Goal: Information Seeking & Learning: Learn about a topic

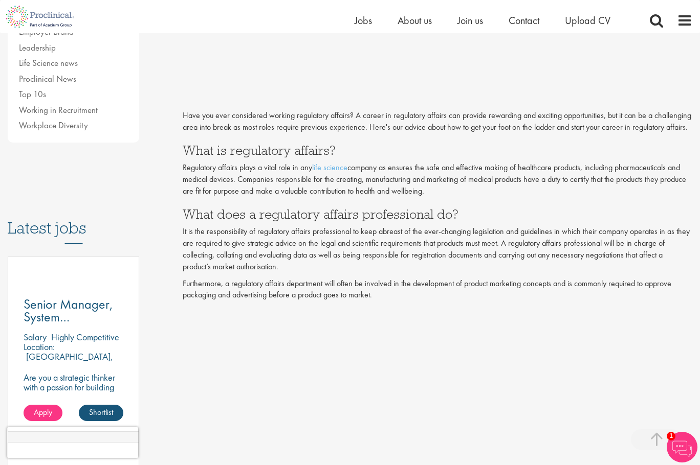
click at [288, 197] on p "Regulatory affairs plays a vital role in any life science company as ensures th…" at bounding box center [437, 179] width 509 height 35
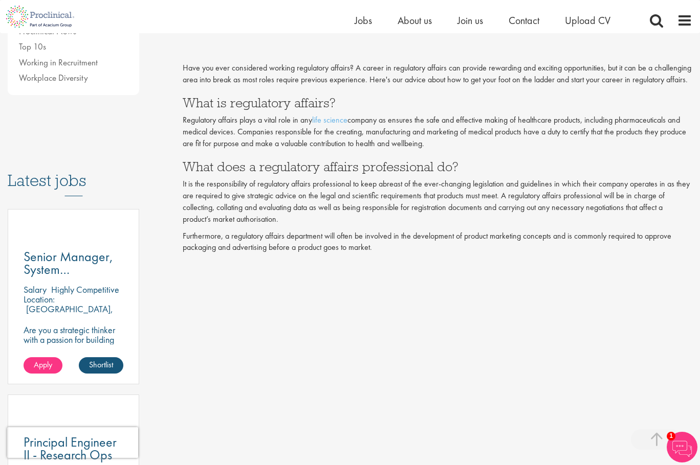
scroll to position [409, 0]
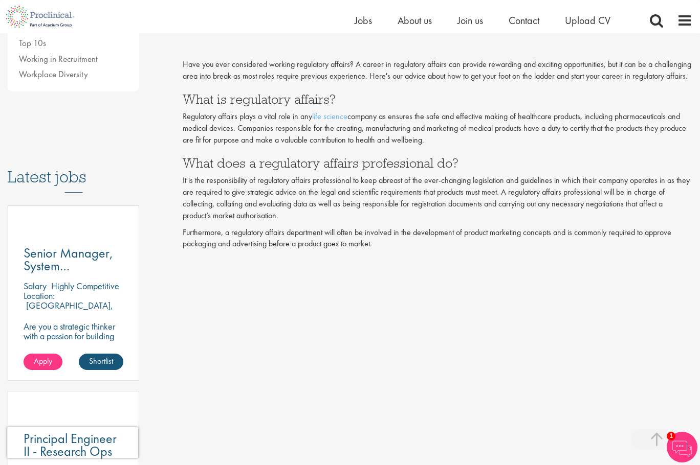
click at [299, 218] on p "It is the responsibility of regulatory affairs professional to keep abreast of …" at bounding box center [437, 198] width 509 height 47
click at [233, 246] on p "Furthermore, a regulatory affairs department will often be involved in the deve…" at bounding box center [437, 239] width 509 height 24
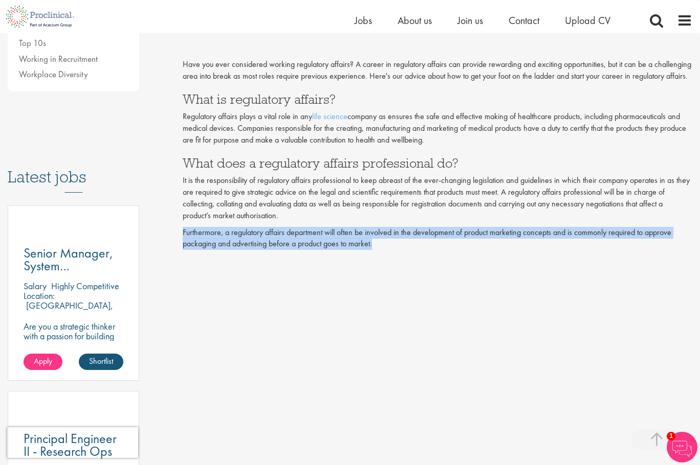
click at [233, 246] on p "Furthermore, a regulatory affairs department will often be involved in the deve…" at bounding box center [437, 239] width 509 height 24
click at [188, 240] on p "Furthermore, a regulatory affairs department will often be involved in the deve…" at bounding box center [437, 239] width 509 height 24
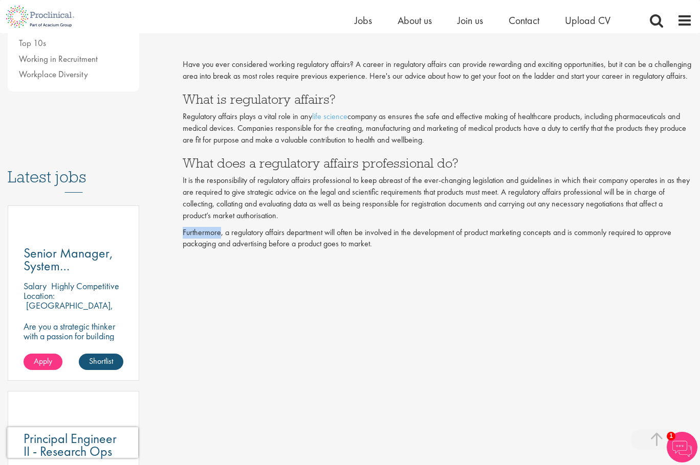
click at [191, 243] on p "Furthermore, a regulatory affairs department will often be involved in the deve…" at bounding box center [437, 239] width 509 height 24
click at [222, 245] on p "Furthermore, a regulatory affairs department will often be involved in the deve…" at bounding box center [437, 239] width 509 height 24
drag, startPoint x: 222, startPoint y: 245, endPoint x: 440, endPoint y: 237, distance: 218.0
click at [478, 251] on p "Furthermore, a regulatory affairs department will often be involved in the deve…" at bounding box center [437, 239] width 509 height 24
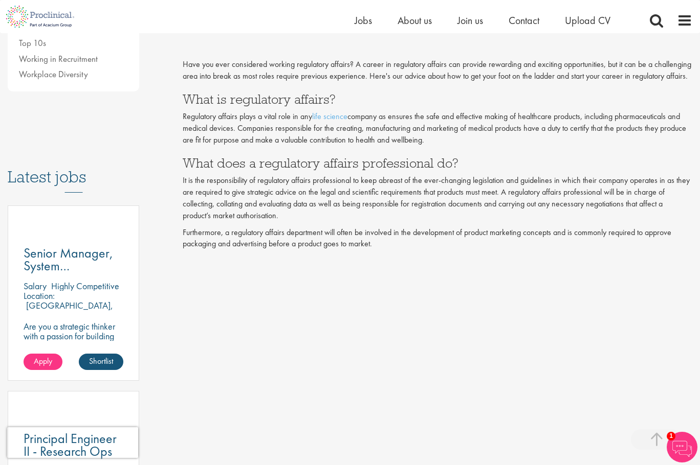
click at [409, 249] on p "Furthermore, a regulatory affairs department will often be involved in the deve…" at bounding box center [437, 239] width 509 height 24
click at [394, 242] on p "Furthermore, a regulatory affairs department will often be involved in the deve…" at bounding box center [437, 239] width 509 height 24
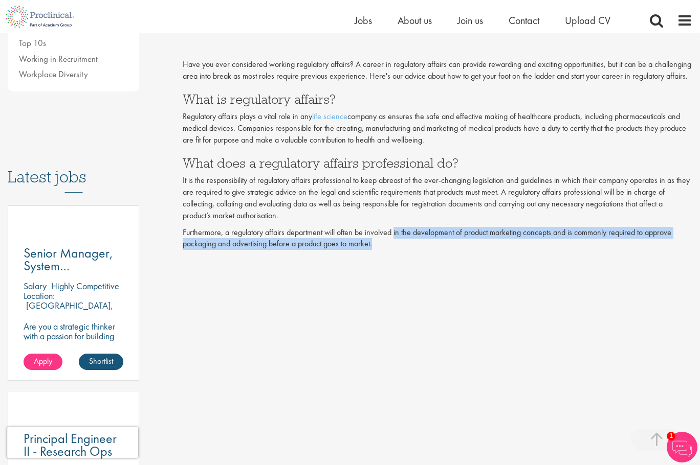
drag, startPoint x: 394, startPoint y: 242, endPoint x: 436, endPoint y: 258, distance: 44.2
click at [436, 251] on p "Furthermore, a regulatory affairs department will often be involved in the deve…" at bounding box center [437, 239] width 509 height 24
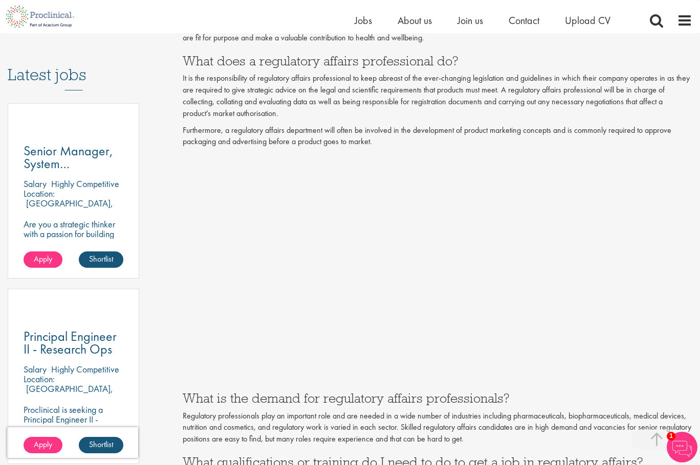
click at [652, 241] on p at bounding box center [437, 267] width 509 height 229
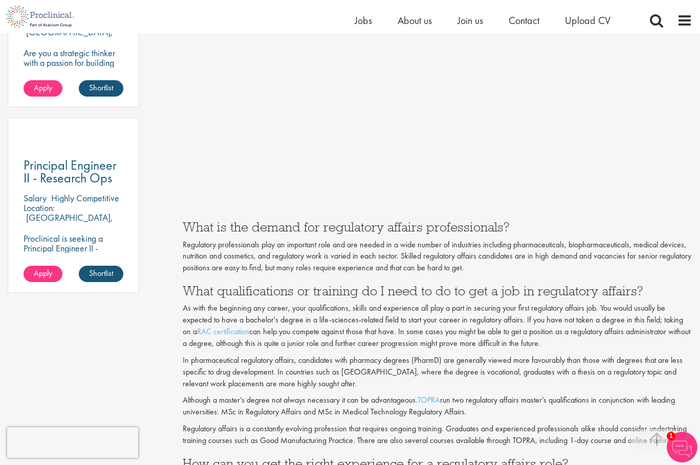
scroll to position [716, 0]
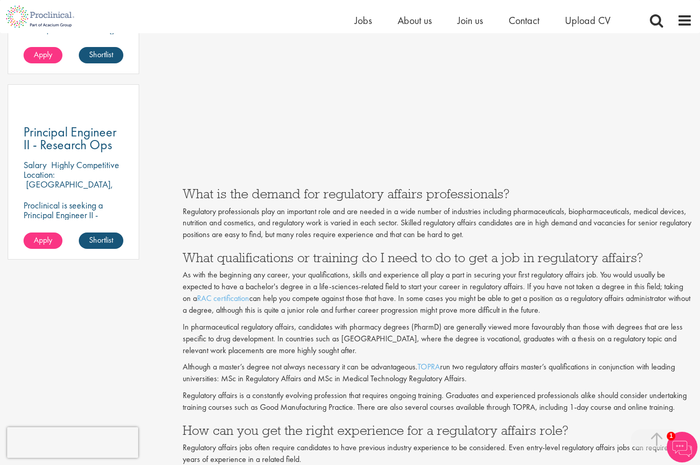
click at [342, 200] on h3 "What is the demand for regulatory affairs professionals?" at bounding box center [437, 193] width 509 height 13
click at [341, 200] on h3 "What is the demand for regulatory affairs professionals?" at bounding box center [437, 193] width 509 height 13
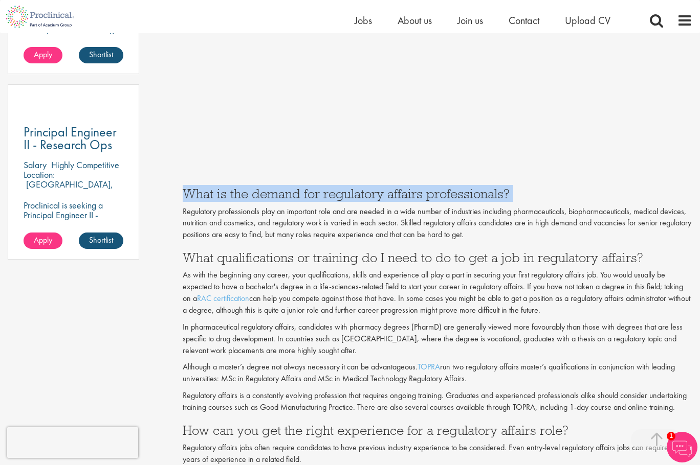
click at [341, 200] on h3 "What is the demand for regulatory affairs professionals?" at bounding box center [437, 193] width 509 height 13
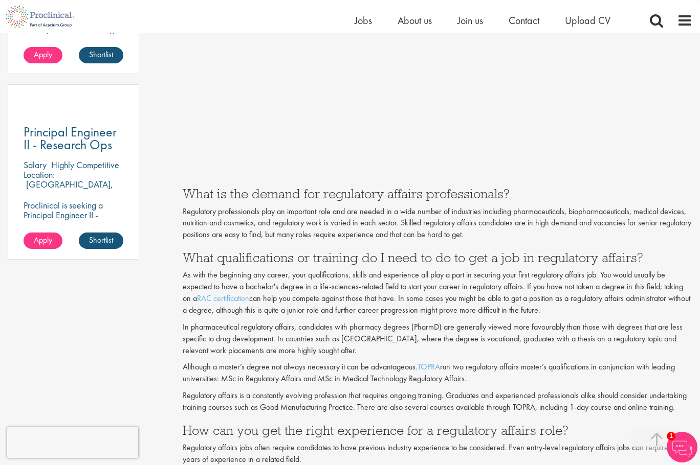
click at [256, 233] on p "Regulatory professionals play an important role and are needed in a wide number…" at bounding box center [437, 223] width 509 height 35
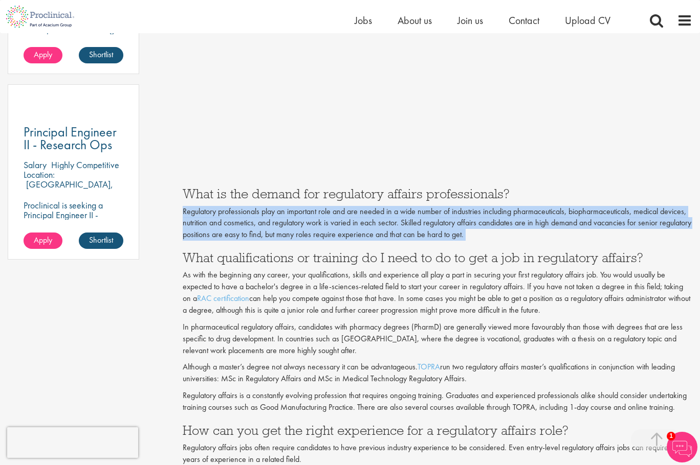
click at [256, 233] on p "Regulatory professionals play an important role and are needed in a wide number…" at bounding box center [437, 223] width 509 height 35
click at [358, 220] on p "Regulatory professionals play an important role and are needed in a wide number…" at bounding box center [437, 223] width 509 height 35
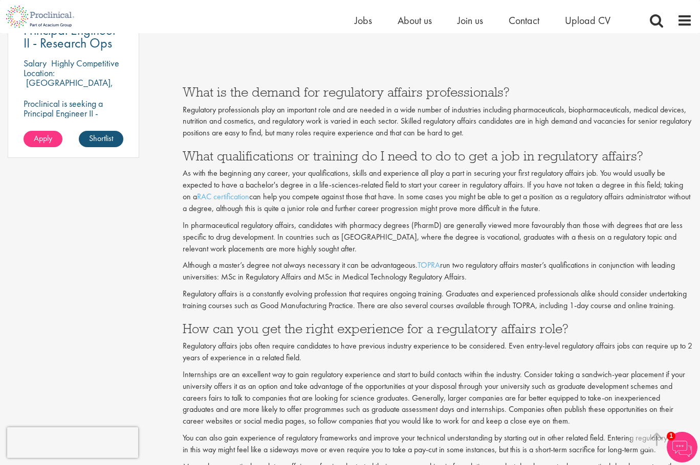
scroll to position [818, 0]
click at [431, 162] on h3 "What qualifications or training do I need to do to get a job in regulatory affa…" at bounding box center [437, 155] width 509 height 13
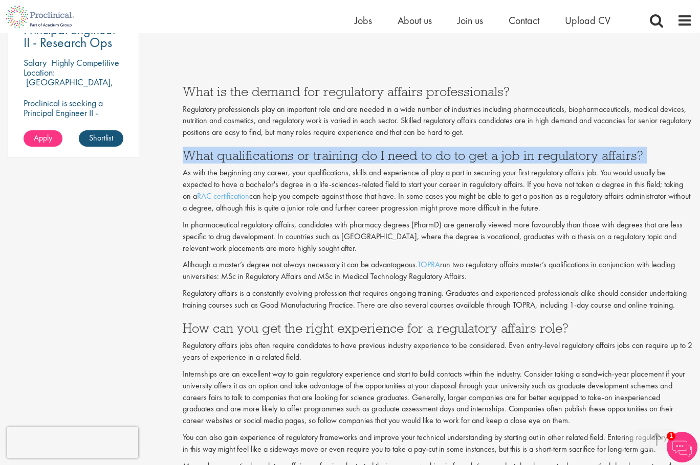
click at [431, 162] on h3 "What qualifications or training do I need to do to get a job in regulatory affa…" at bounding box center [437, 155] width 509 height 13
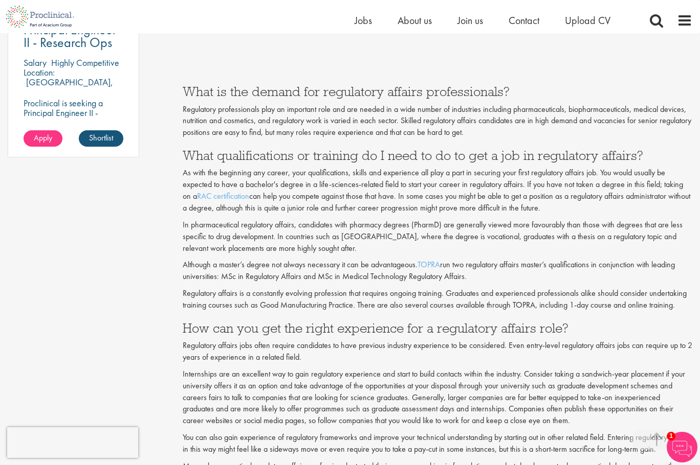
click at [189, 195] on p "As with the beginning any career, your qualifications, skills and experience al…" at bounding box center [437, 190] width 509 height 47
drag, startPoint x: 189, startPoint y: 195, endPoint x: 256, endPoint y: 200, distance: 67.2
click at [256, 200] on p "As with the beginning any career, your qualifications, skills and experience al…" at bounding box center [437, 190] width 509 height 47
click at [302, 191] on p "As with the beginning any career, your qualifications, skills and experience al…" at bounding box center [437, 190] width 509 height 47
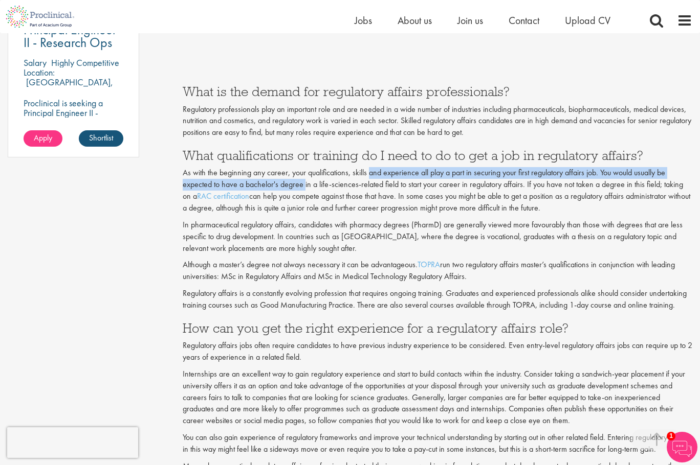
drag, startPoint x: 302, startPoint y: 191, endPoint x: 387, endPoint y: 189, distance: 84.9
click at [381, 189] on p "As with the beginning any career, your qualifications, skills and experience al…" at bounding box center [437, 190] width 509 height 47
click at [456, 184] on p "As with the beginning any career, your qualifications, skills and experience al…" at bounding box center [437, 190] width 509 height 47
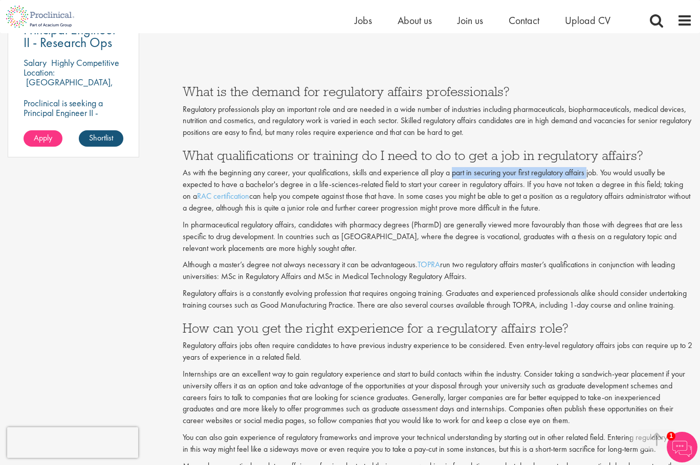
drag, startPoint x: 456, startPoint y: 184, endPoint x: 585, endPoint y: 179, distance: 130.0
click at [585, 179] on p "As with the beginning any career, your qualifications, skills and experience al…" at bounding box center [437, 190] width 509 height 47
click at [599, 179] on p "As with the beginning any career, your qualifications, skills and experience al…" at bounding box center [437, 190] width 509 height 47
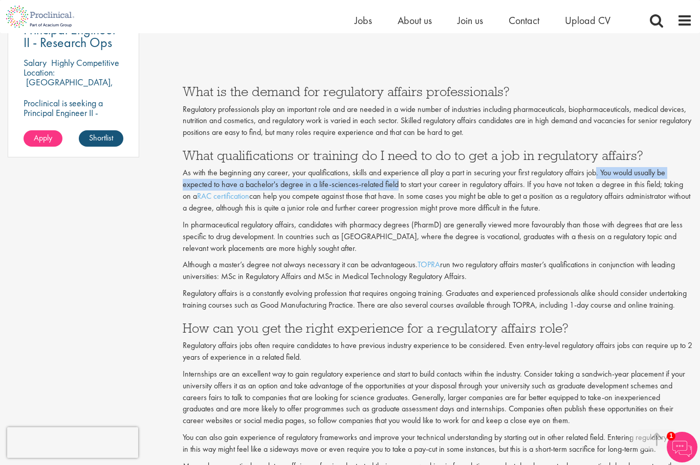
drag, startPoint x: 599, startPoint y: 179, endPoint x: 391, endPoint y: 192, distance: 209.0
click at [391, 192] on p "As with the beginning any career, your qualifications, skills and experience al…" at bounding box center [437, 190] width 509 height 47
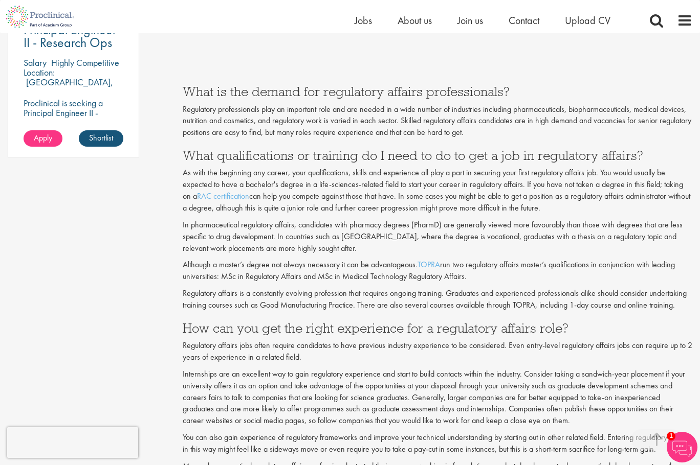
click at [507, 203] on p "As with the beginning any career, your qualifications, skills and experience al…" at bounding box center [437, 190] width 509 height 47
click at [525, 200] on p "As with the beginning any career, your qualifications, skills and experience al…" at bounding box center [437, 190] width 509 height 47
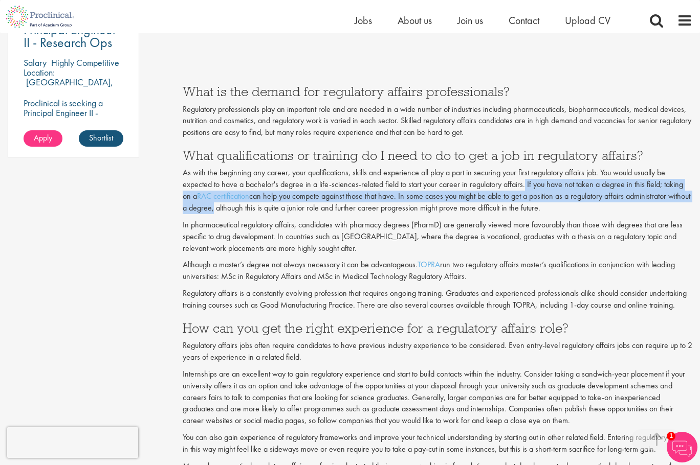
drag, startPoint x: 525, startPoint y: 200, endPoint x: 228, endPoint y: 215, distance: 297.5
click at [228, 214] on p "As with the beginning any career, your qualifications, skills and experience al…" at bounding box center [437, 190] width 509 height 47
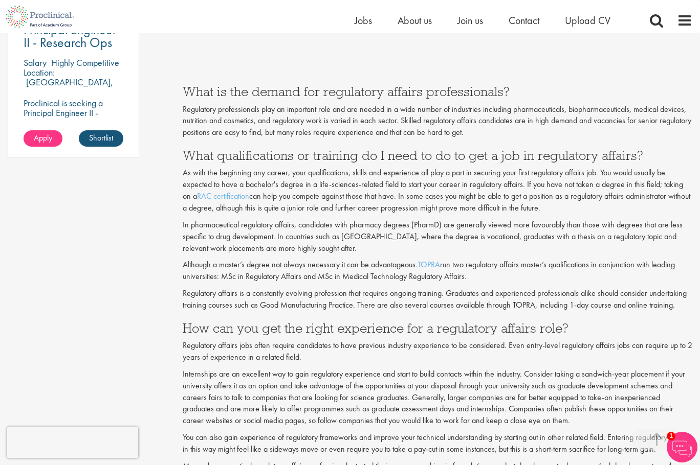
click at [254, 214] on p "As with the beginning any career, your qualifications, skills and experience al…" at bounding box center [437, 190] width 509 height 47
drag, startPoint x: 254, startPoint y: 217, endPoint x: 414, endPoint y: 220, distance: 160.1
click at [414, 214] on p "As with the beginning any career, your qualifications, skills and experience al…" at bounding box center [437, 190] width 509 height 47
drag, startPoint x: 224, startPoint y: 260, endPoint x: 217, endPoint y: 256, distance: 8.0
click at [224, 255] on p "In pharmaceutical regulatory affairs, candidates with pharmacy degrees (PharmD)…" at bounding box center [437, 236] width 509 height 35
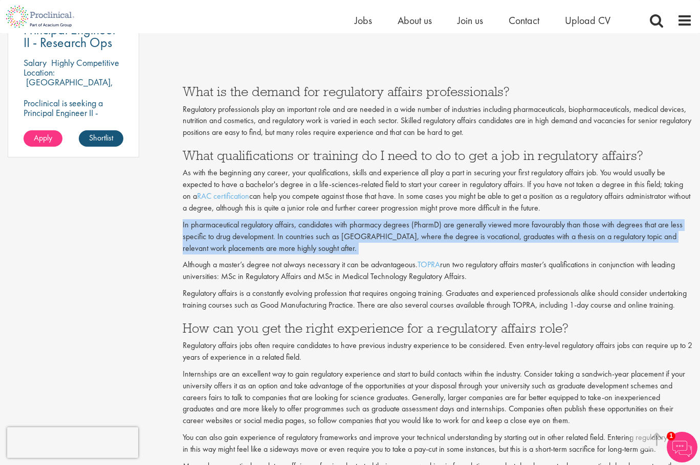
click at [191, 232] on p "In pharmaceutical regulatory affairs, candidates with pharmacy degrees (PharmD)…" at bounding box center [437, 236] width 509 height 35
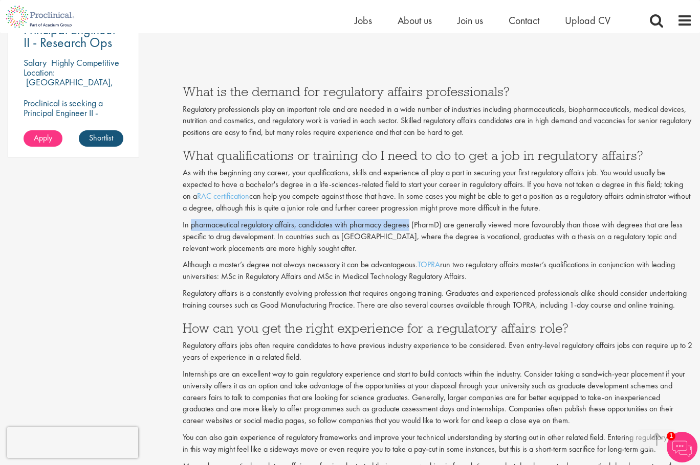
drag, startPoint x: 191, startPoint y: 232, endPoint x: 393, endPoint y: 235, distance: 202.5
click at [393, 235] on p "In pharmaceutical regulatory affairs, candidates with pharmacy degrees (PharmD)…" at bounding box center [437, 236] width 509 height 35
drag, startPoint x: 393, startPoint y: 235, endPoint x: 379, endPoint y: 237, distance: 14.4
click at [379, 237] on p "In pharmaceutical regulatory affairs, candidates with pharmacy degrees (PharmD)…" at bounding box center [437, 236] width 509 height 35
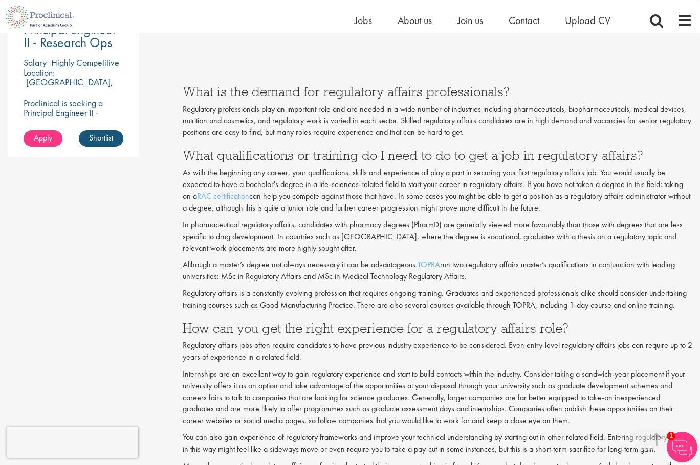
click at [454, 237] on p "In pharmaceutical regulatory affairs, candidates with pharmacy degrees (PharmD)…" at bounding box center [437, 236] width 509 height 35
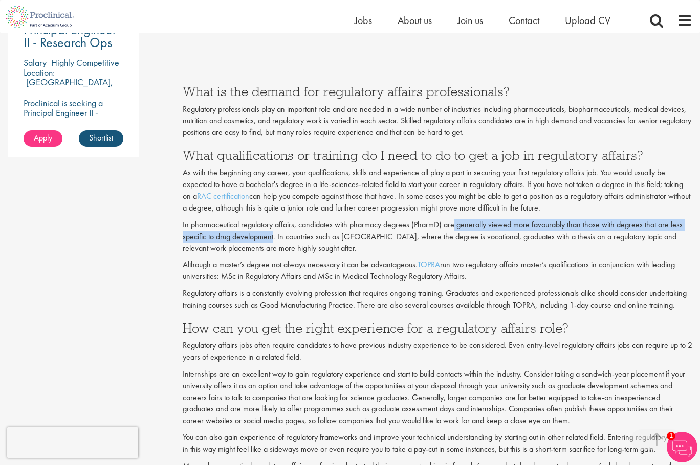
drag, startPoint x: 454, startPoint y: 237, endPoint x: 263, endPoint y: 245, distance: 191.4
click at [263, 245] on p "In pharmaceutical regulatory affairs, candidates with pharmacy degrees (PharmD)…" at bounding box center [437, 236] width 509 height 35
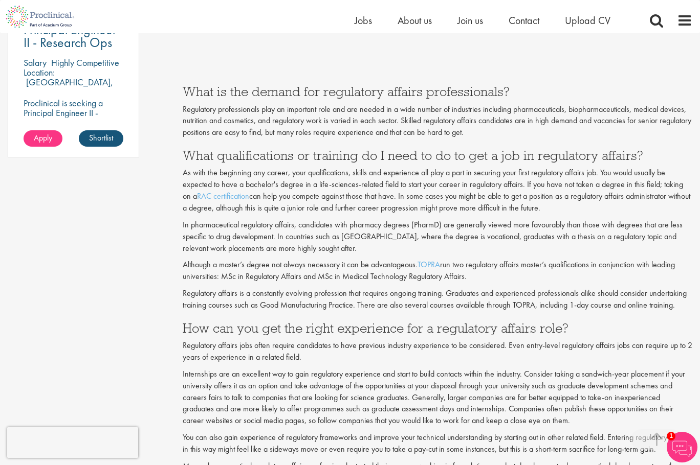
click at [330, 244] on p "In pharmaceutical regulatory affairs, candidates with pharmacy degrees (PharmD)…" at bounding box center [437, 236] width 509 height 35
click at [282, 248] on p "In pharmaceutical regulatory affairs, candidates with pharmacy degrees (PharmD)…" at bounding box center [437, 236] width 509 height 35
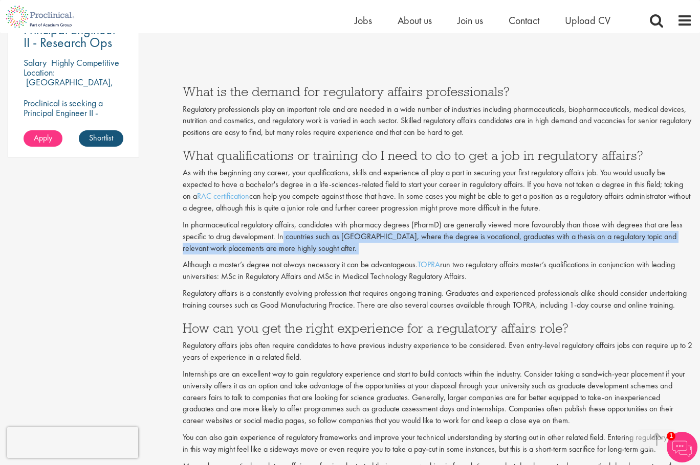
drag, startPoint x: 282, startPoint y: 248, endPoint x: 335, endPoint y: 265, distance: 56.4
click at [335, 255] on p "In pharmaceutical regulatory affairs, candidates with pharmacy degrees (PharmD)…" at bounding box center [437, 236] width 509 height 35
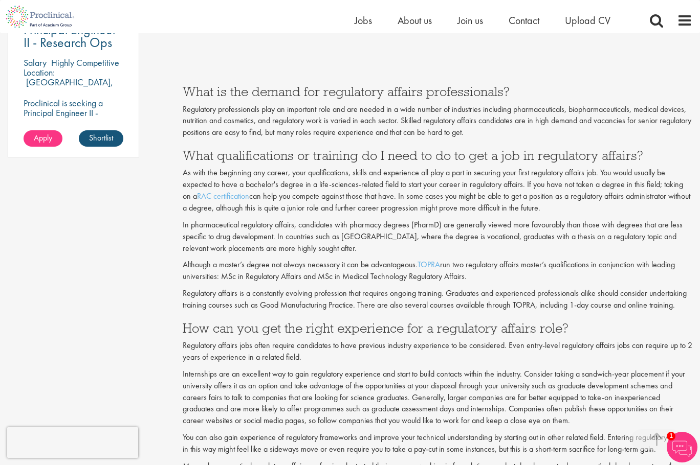
click at [266, 282] on p "Although a master’s degree not always necessary it can be advantageous. TOPRA r…" at bounding box center [437, 271] width 509 height 24
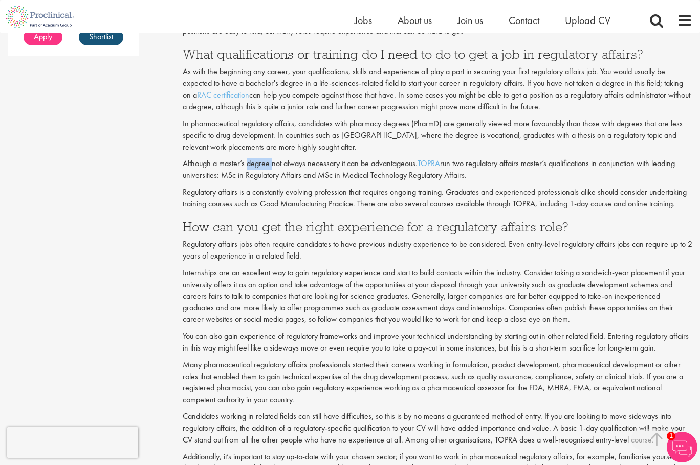
scroll to position [920, 0]
click at [452, 174] on p "Although a master’s degree not always necessary it can be advantageous. TOPRA r…" at bounding box center [437, 169] width 509 height 24
drag, startPoint x: 452, startPoint y: 174, endPoint x: 465, endPoint y: 182, distance: 15.2
click at [465, 181] on p "Although a master’s degree not always necessary it can be advantageous. TOPRA r…" at bounding box center [437, 169] width 509 height 24
click at [461, 181] on p "Although a master’s degree not always necessary it can be advantageous. TOPRA r…" at bounding box center [437, 169] width 509 height 24
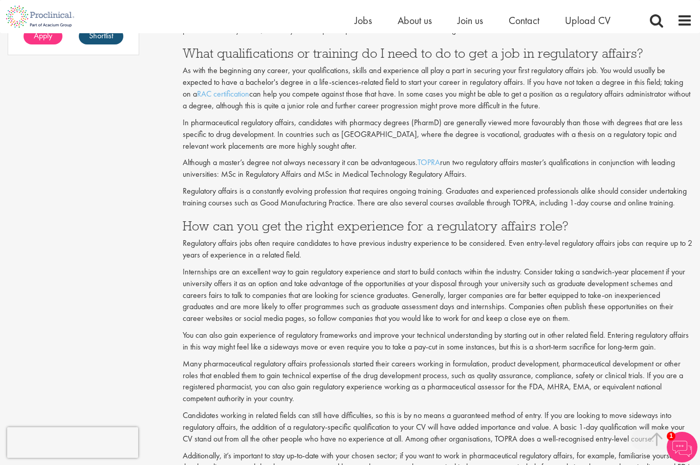
click at [288, 209] on p "Regulatory affairs is a constantly evolving profession that requires ongoing tr…" at bounding box center [437, 198] width 509 height 24
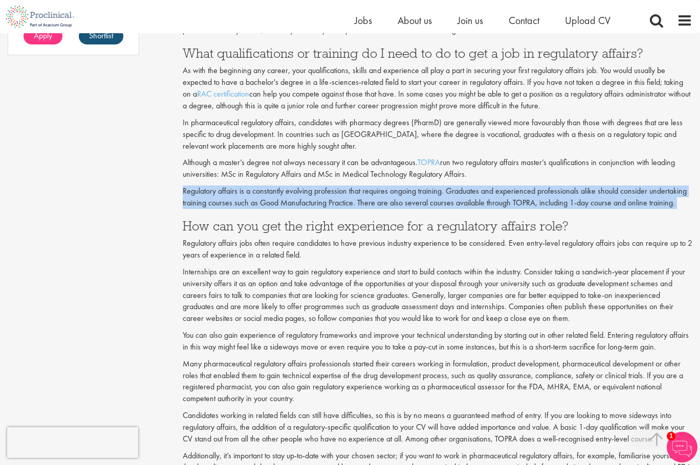
click at [288, 209] on p "Regulatory affairs is a constantly evolving profession that requires ongoing tr…" at bounding box center [437, 198] width 509 height 24
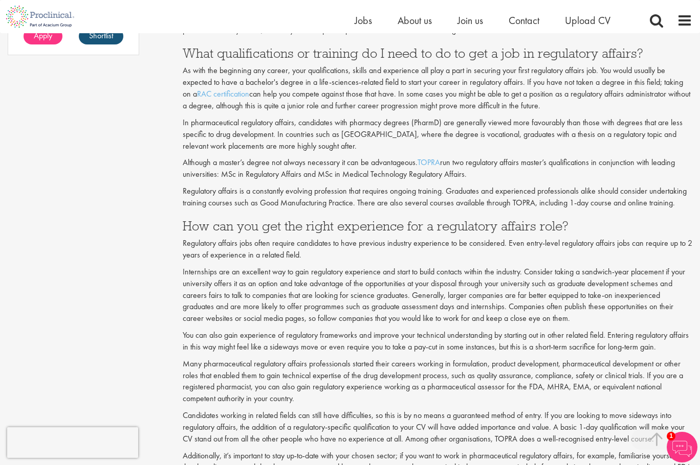
click at [244, 255] on p "Regulatory affairs jobs often require candidates to have previous industry expe…" at bounding box center [437, 250] width 509 height 24
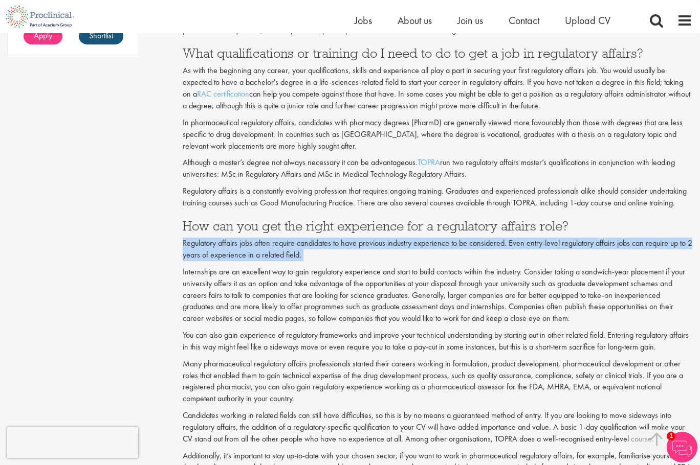
click at [244, 255] on p "Regulatory affairs jobs often require candidates to have previous industry expe…" at bounding box center [437, 250] width 509 height 24
click at [170, 252] on div "Content types Quizzes Blogs Guidebooks Videos Infographics Case studies Press r…" at bounding box center [350, 391] width 700 height 2404
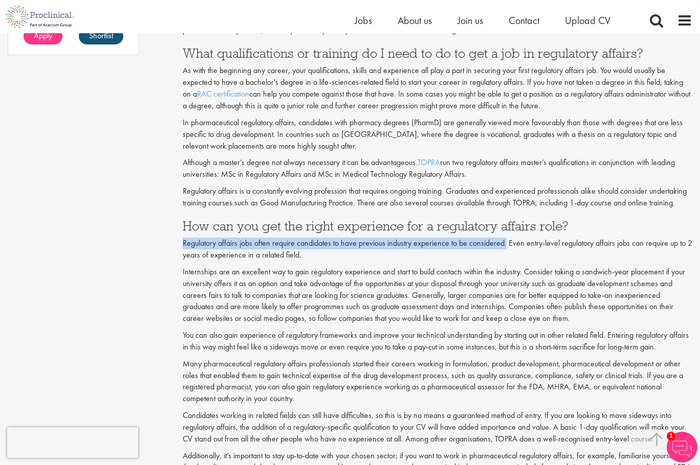
drag, startPoint x: 170, startPoint y: 252, endPoint x: 515, endPoint y: 258, distance: 345.2
click at [507, 258] on div "Content types Quizzes Blogs Guidebooks Videos Infographics Case studies Press r…" at bounding box center [350, 391] width 700 height 2404
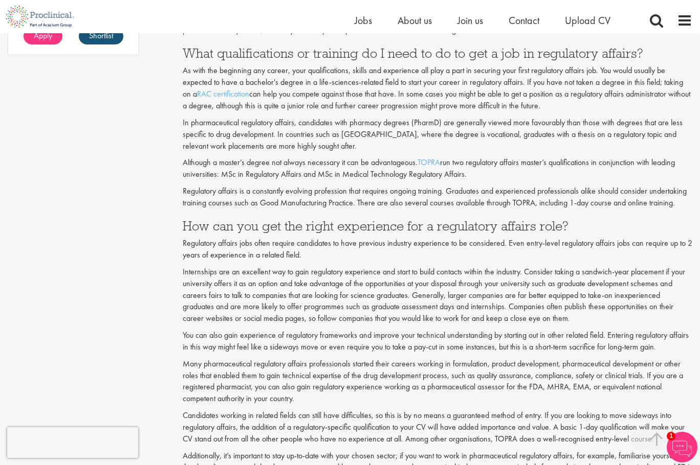
click at [520, 258] on p "Regulatory affairs jobs often require candidates to have previous industry expe…" at bounding box center [437, 250] width 509 height 24
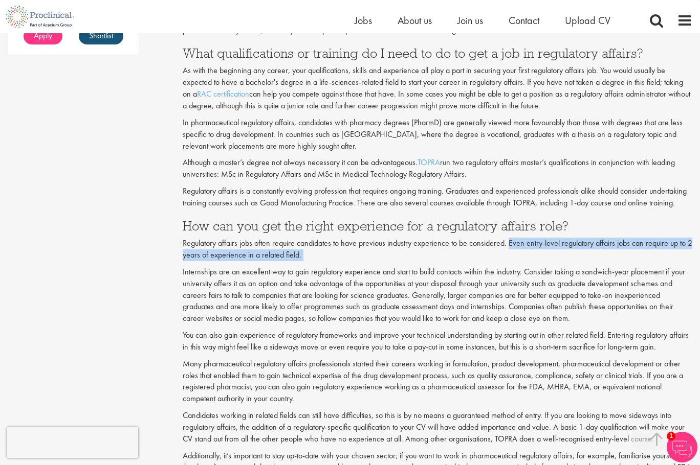
drag, startPoint x: 520, startPoint y: 258, endPoint x: 678, endPoint y: 270, distance: 159.0
click at [678, 261] on p "Regulatory affairs jobs often require candidates to have previous industry expe…" at bounding box center [437, 250] width 509 height 24
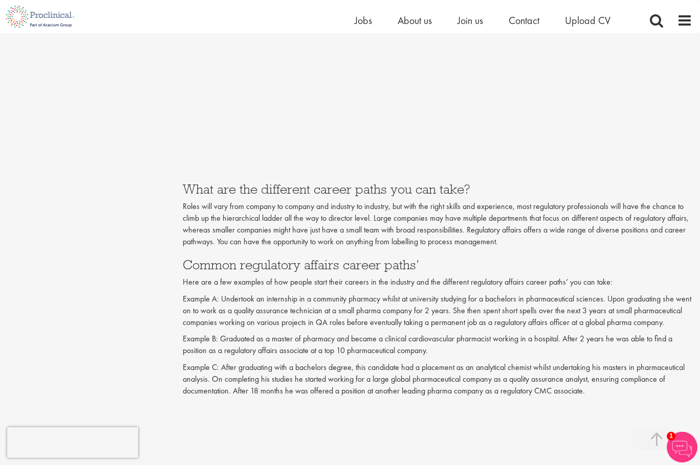
scroll to position [1483, 0]
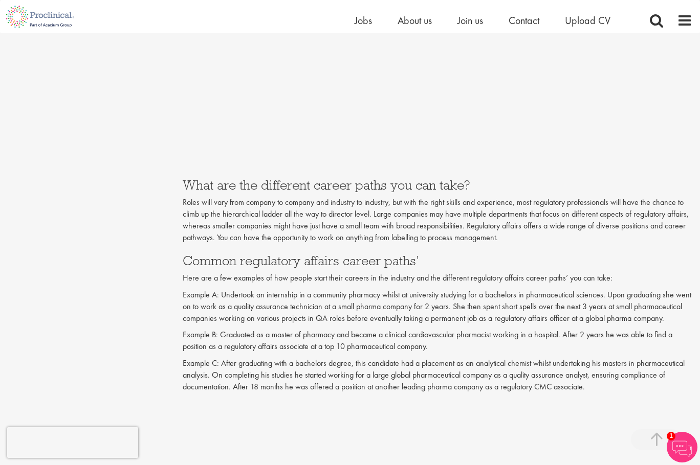
click at [287, 192] on h3 "What are the different career paths you can take?" at bounding box center [437, 184] width 509 height 13
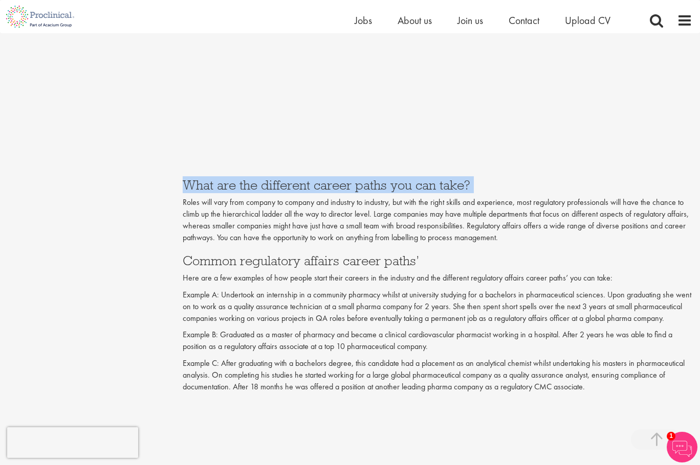
click at [287, 192] on h3 "What are the different career paths you can take?" at bounding box center [437, 184] width 509 height 13
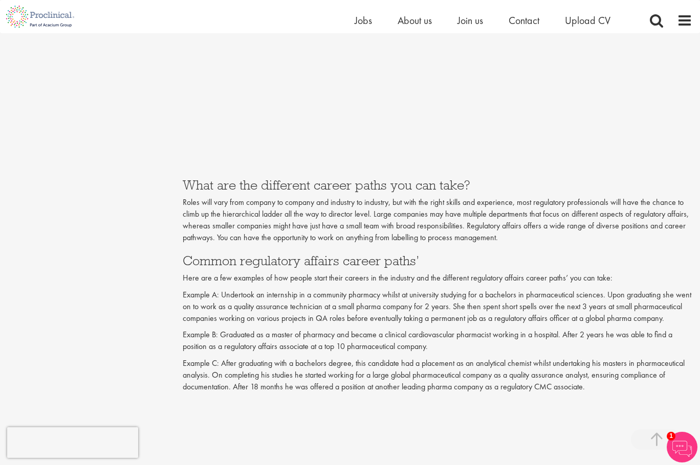
click at [189, 221] on p "Roles will vary from company to company and industry to industry, but with the …" at bounding box center [437, 220] width 509 height 47
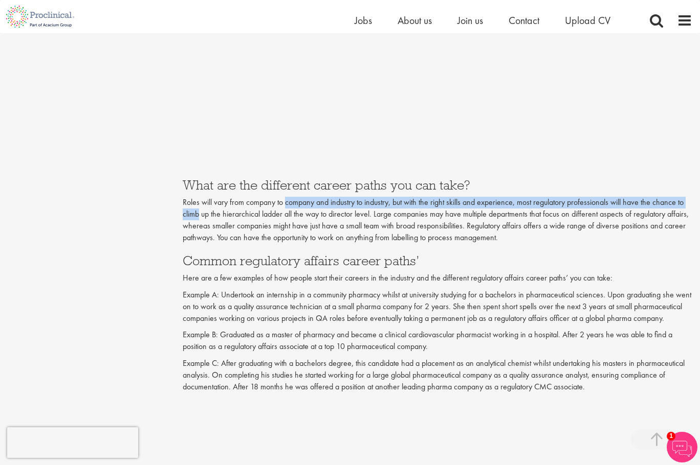
drag, startPoint x: 189, startPoint y: 221, endPoint x: 299, endPoint y: 209, distance: 111.1
click at [299, 209] on p "Roles will vary from company to company and industry to industry, but with the …" at bounding box center [437, 220] width 509 height 47
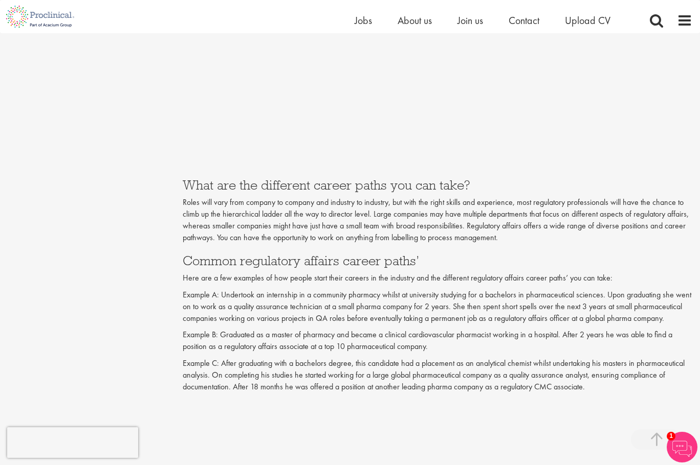
click at [235, 219] on p "Roles will vary from company to company and industry to industry, but with the …" at bounding box center [437, 220] width 509 height 47
drag, startPoint x: 371, startPoint y: 226, endPoint x: 388, endPoint y: 224, distance: 17.4
click at [381, 226] on p "Roles will vary from company to company and industry to industry, but with the …" at bounding box center [437, 220] width 509 height 47
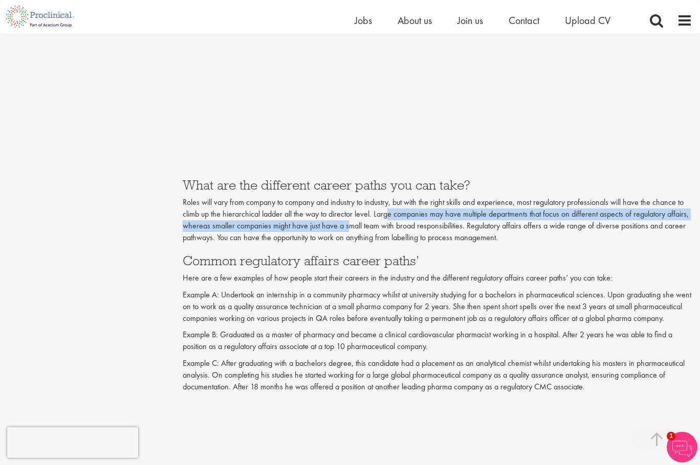
drag, startPoint x: 388, startPoint y: 224, endPoint x: 312, endPoint y: 241, distance: 77.9
click at [339, 236] on p "Roles will vary from company to company and industry to industry, but with the …" at bounding box center [437, 220] width 509 height 47
click at [196, 241] on p "Roles will vary from company to company and industry to industry, but with the …" at bounding box center [437, 220] width 509 height 47
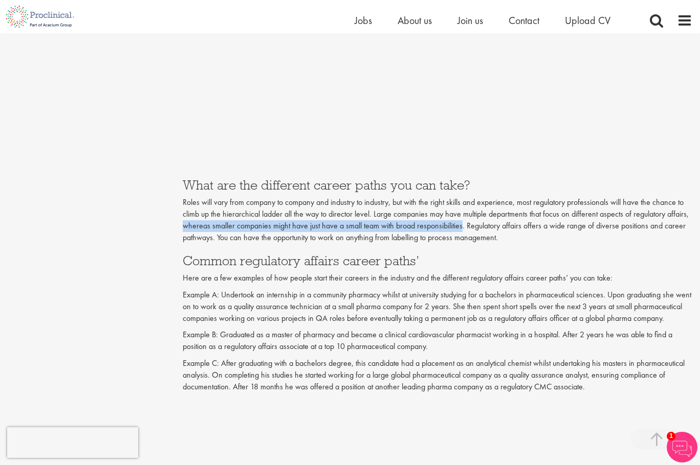
drag, startPoint x: 196, startPoint y: 241, endPoint x: 455, endPoint y: 239, distance: 258.7
click at [440, 239] on p "Roles will vary from company to company and industry to industry, but with the …" at bounding box center [437, 220] width 509 height 47
click at [479, 238] on p "Roles will vary from company to company and industry to industry, but with the …" at bounding box center [437, 220] width 509 height 47
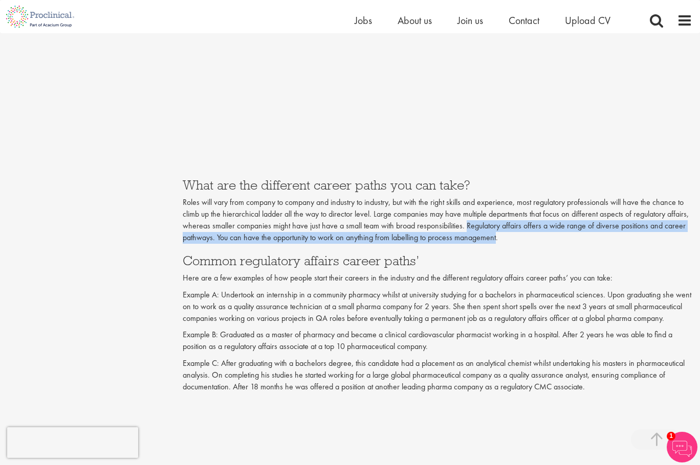
drag, startPoint x: 479, startPoint y: 238, endPoint x: 429, endPoint y: 257, distance: 53.6
click at [458, 243] on p "Roles will vary from company to company and industry to industry, but with the …" at bounding box center [437, 220] width 509 height 47
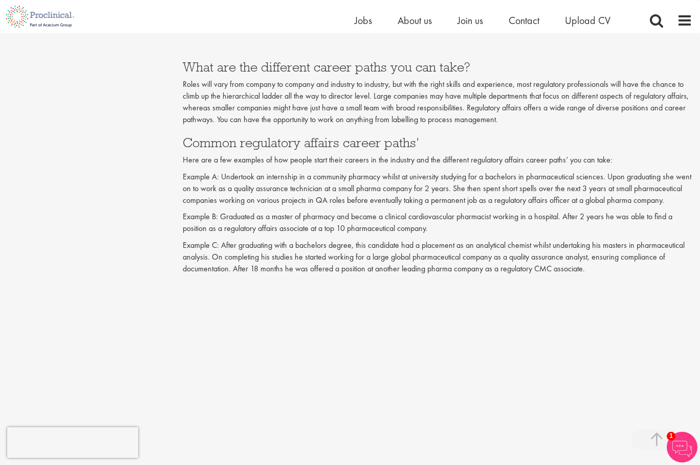
scroll to position [1636, 0]
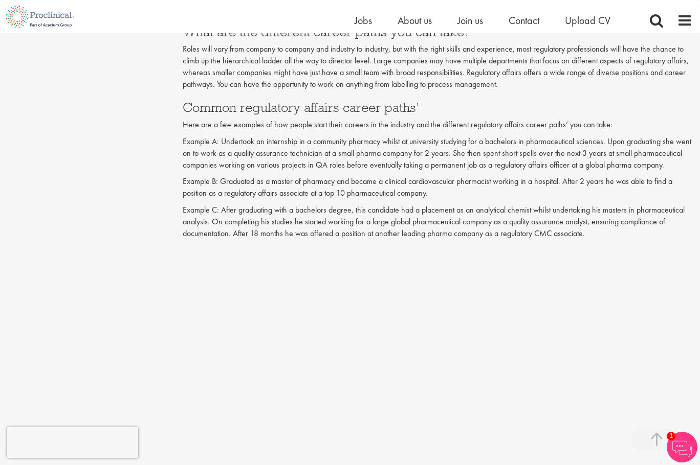
click at [198, 131] on p "Here are a few examples of how people start their careers in the industry and t…" at bounding box center [437, 125] width 509 height 12
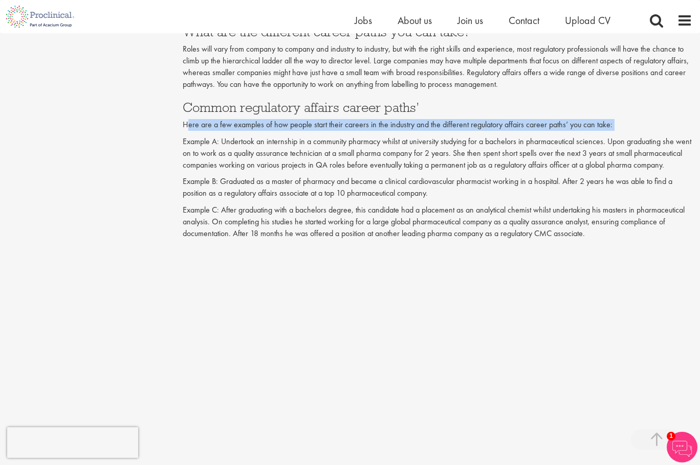
click at [198, 131] on p "Here are a few examples of how people start their careers in the industry and t…" at bounding box center [437, 125] width 509 height 12
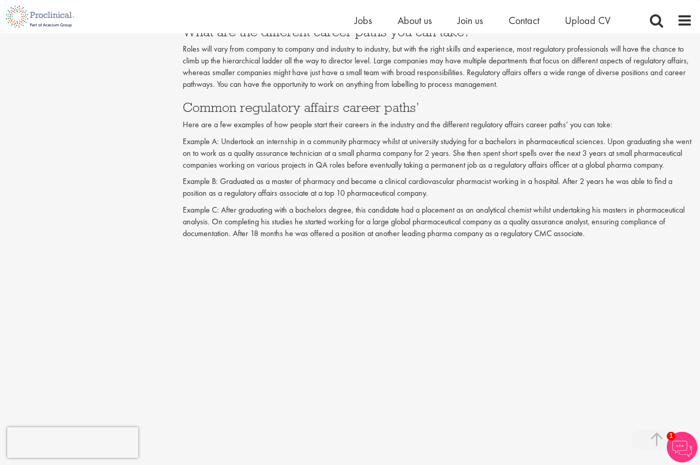
click at [572, 151] on p "Example A: Undertook an internship in a community pharmacy whilst at university…" at bounding box center [437, 153] width 509 height 35
click at [609, 150] on p "Example A: Undertook an internship in a community pharmacy whilst at university…" at bounding box center [437, 153] width 509 height 35
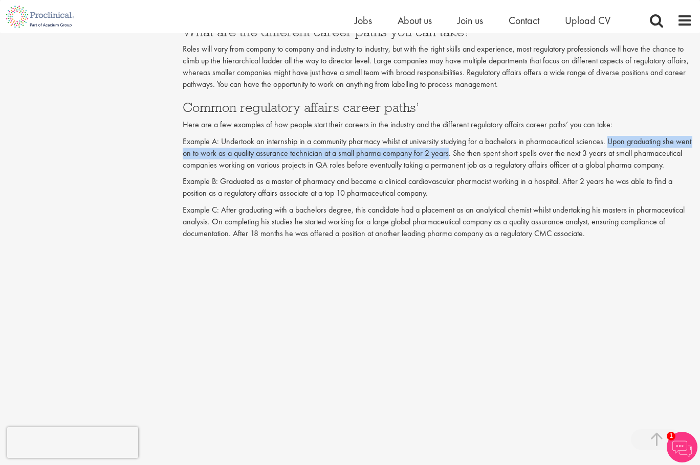
drag, startPoint x: 609, startPoint y: 150, endPoint x: 435, endPoint y: 163, distance: 174.3
click at [435, 163] on p "Example A: Undertook an internship in a community pharmacy whilst at university…" at bounding box center [437, 153] width 509 height 35
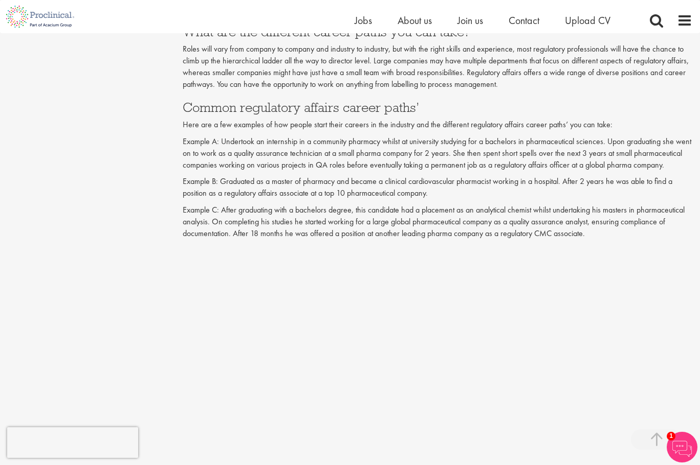
click at [459, 162] on p "Example A: Undertook an internship in a community pharmacy whilst at university…" at bounding box center [437, 153] width 509 height 35
drag, startPoint x: 459, startPoint y: 162, endPoint x: 218, endPoint y: 173, distance: 240.6
click at [218, 171] on p "Example A: Undertook an internship in a community pharmacy whilst at university…" at bounding box center [437, 153] width 509 height 35
click at [455, 196] on p "Example B: Graduated as a master of pharmacy and became a clinical cardiovascul…" at bounding box center [437, 188] width 509 height 24
click at [300, 193] on p "Example B: Graduated as a master of pharmacy and became a clinical cardiovascul…" at bounding box center [437, 188] width 509 height 24
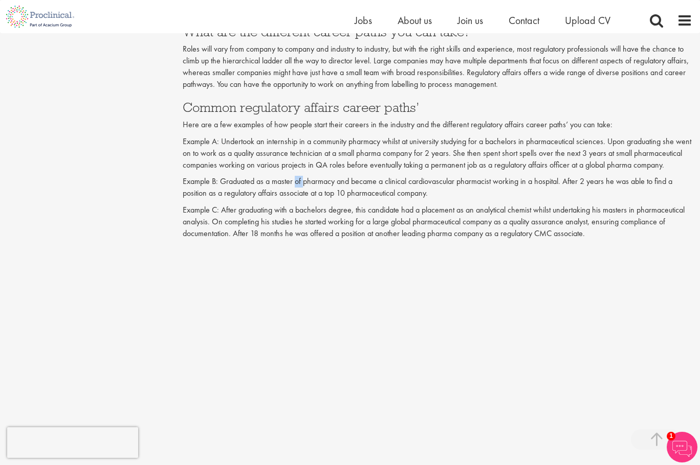
click at [300, 193] on p "Example B: Graduated as a master of pharmacy and became a clinical cardiovascul…" at bounding box center [437, 188] width 509 height 24
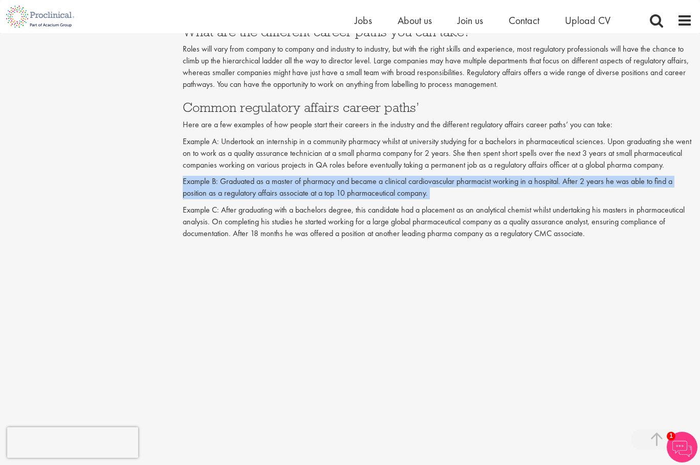
click at [300, 193] on p "Example B: Graduated as a master of pharmacy and became a clinical cardiovascul…" at bounding box center [437, 188] width 509 height 24
click at [247, 196] on p "Example B: Graduated as a master of pharmacy and became a clinical cardiovascul…" at bounding box center [437, 188] width 509 height 24
drag, startPoint x: 247, startPoint y: 196, endPoint x: 405, endPoint y: 207, distance: 157.8
click at [289, 199] on p "Example B: Graduated as a master of pharmacy and became a clinical cardiovascul…" at bounding box center [437, 188] width 509 height 24
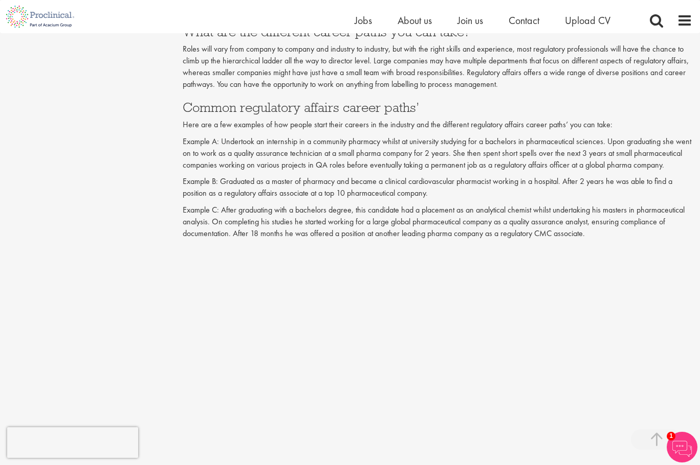
click at [501, 199] on p "Example B: Graduated as a master of pharmacy and became a clinical cardiovascul…" at bounding box center [437, 188] width 509 height 24
click at [409, 199] on p "Example B: Graduated as a master of pharmacy and became a clinical cardiovascul…" at bounding box center [437, 188] width 509 height 24
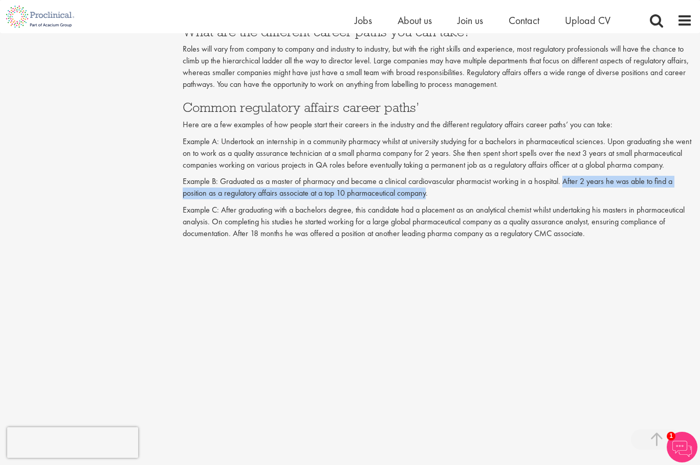
drag, startPoint x: 409, startPoint y: 203, endPoint x: 578, endPoint y: 194, distance: 169.5
click at [578, 194] on p "Example B: Graduated as a master of pharmacy and became a clinical cardiovascul…" at bounding box center [437, 188] width 509 height 24
click at [285, 199] on p "Example B: Graduated as a master of pharmacy and became a clinical cardiovascul…" at bounding box center [437, 188] width 509 height 24
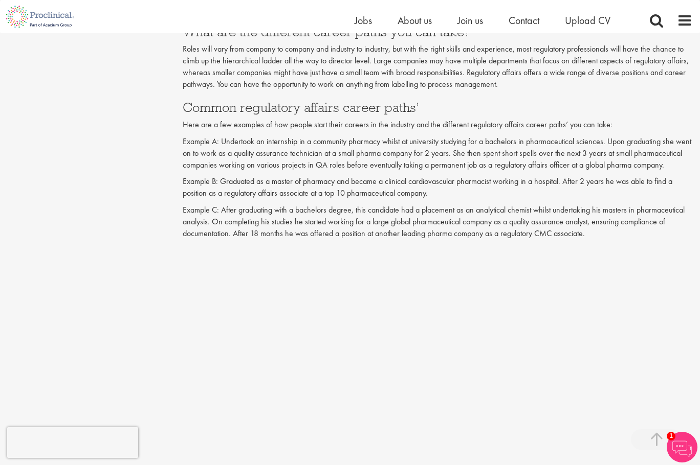
click at [245, 216] on p "Example C: After graduating with a bachelors degree, this candidate had a place…" at bounding box center [437, 222] width 509 height 35
click at [217, 218] on p "Example C: After graduating with a bachelors degree, this candidate had a place…" at bounding box center [437, 222] width 509 height 35
drag, startPoint x: 217, startPoint y: 218, endPoint x: 216, endPoint y: 225, distance: 7.2
click at [216, 224] on p "Example C: After graduating with a bachelors degree, this candidate had a place…" at bounding box center [437, 222] width 509 height 35
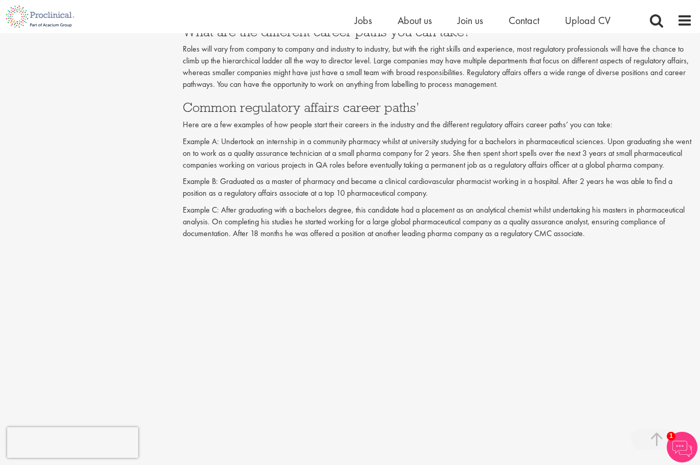
click at [215, 228] on p "Example C: After graduating with a bachelors degree, this candidate had a place…" at bounding box center [437, 222] width 509 height 35
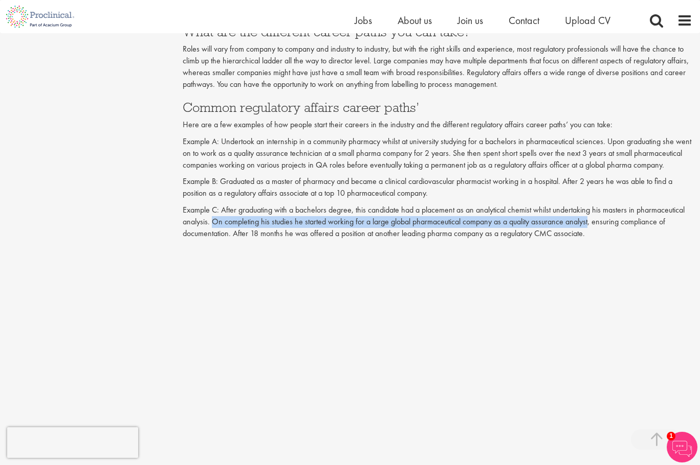
drag, startPoint x: 215, startPoint y: 228, endPoint x: 595, endPoint y: 237, distance: 379.5
click at [579, 237] on p "Example C: After graduating with a bachelors degree, this candidate had a place…" at bounding box center [437, 222] width 509 height 35
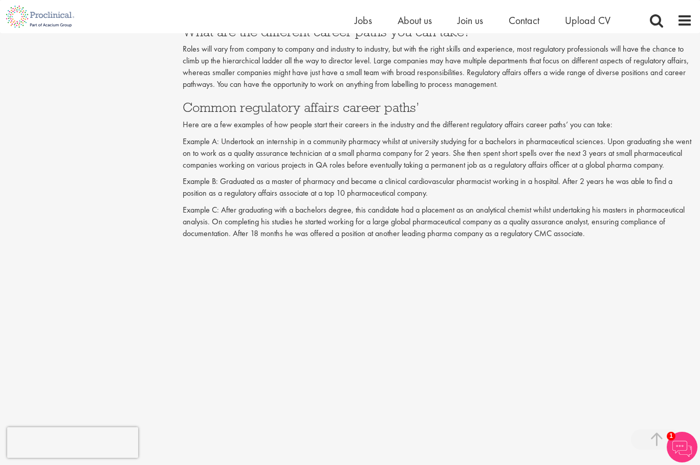
click at [605, 237] on p "Example C: After graduating with a bachelors degree, this candidate had a place…" at bounding box center [437, 222] width 509 height 35
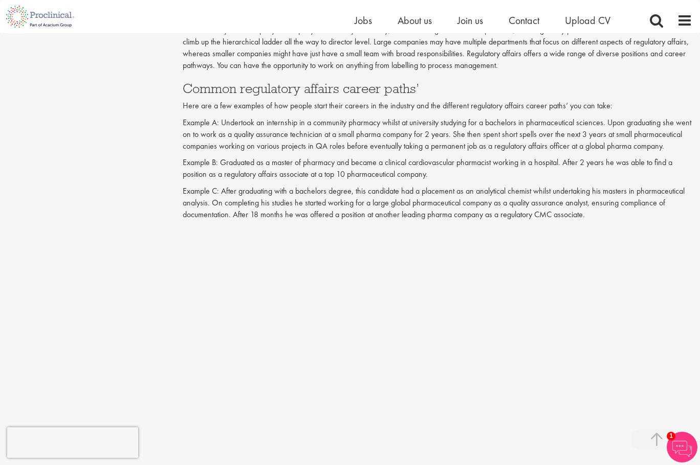
scroll to position [1687, 0]
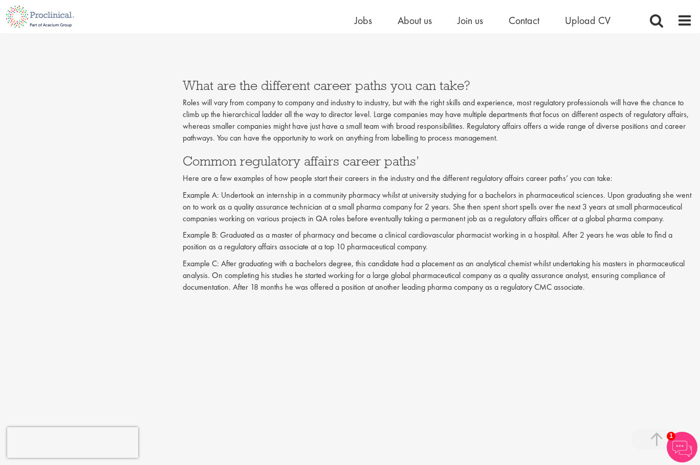
scroll to position [1534, 0]
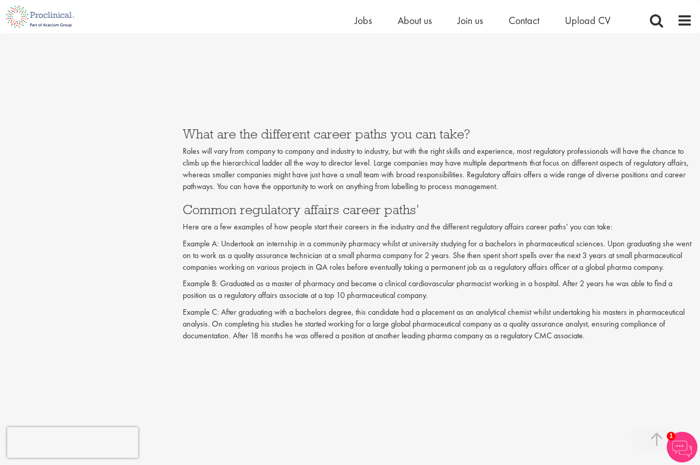
click at [388, 182] on p "Roles will vary from company to company and industry to industry, but with the …" at bounding box center [437, 169] width 509 height 47
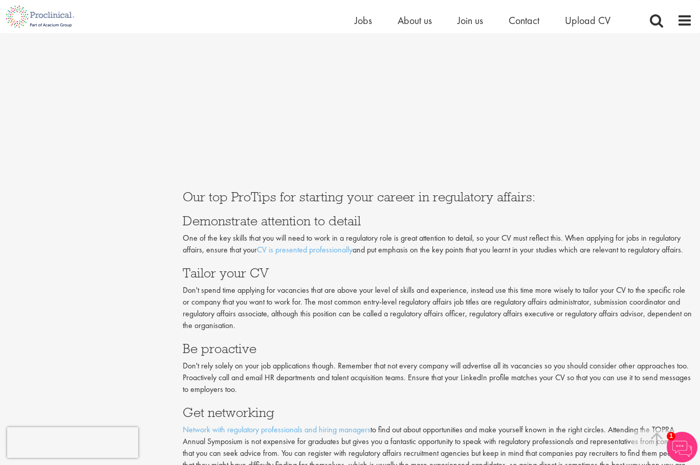
click at [202, 228] on h3 "Demonstrate attention to detail" at bounding box center [437, 220] width 509 height 13
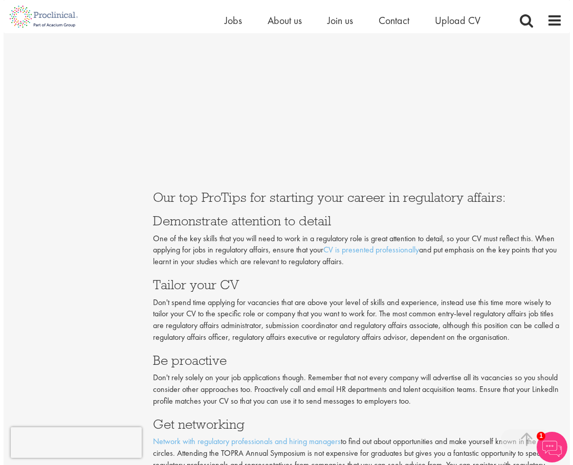
scroll to position [2071, 0]
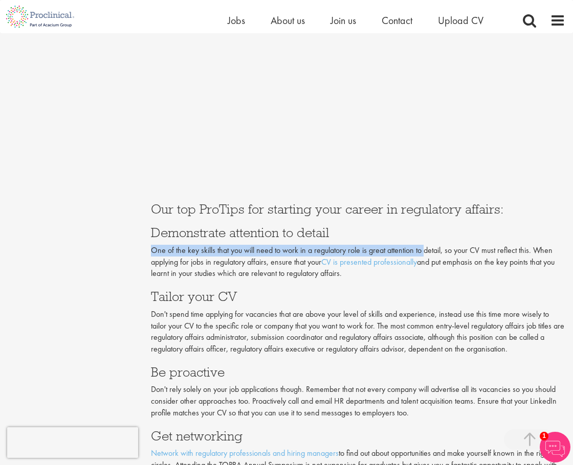
drag, startPoint x: 147, startPoint y: 251, endPoint x: 420, endPoint y: 242, distance: 273.7
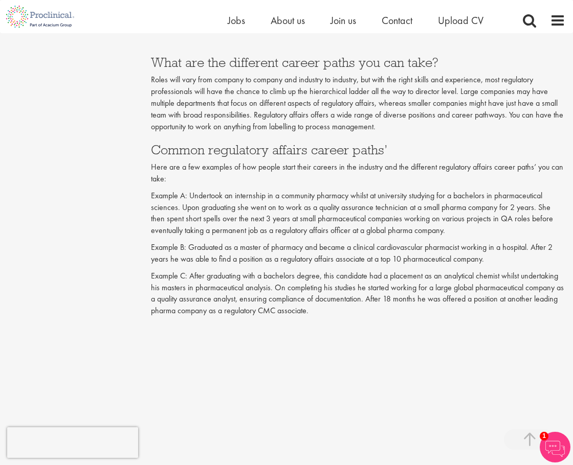
scroll to position [1713, 0]
click at [288, 94] on p "Roles will vary from company to company and industry to industry, but with the …" at bounding box center [358, 103] width 414 height 58
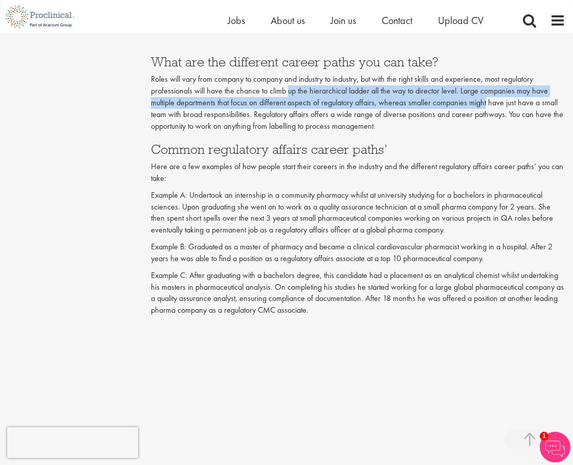
drag, startPoint x: 288, startPoint y: 94, endPoint x: 487, endPoint y: 99, distance: 198.5
click at [487, 99] on p "Roles will vary from company to company and industry to industry, but with the …" at bounding box center [358, 103] width 414 height 58
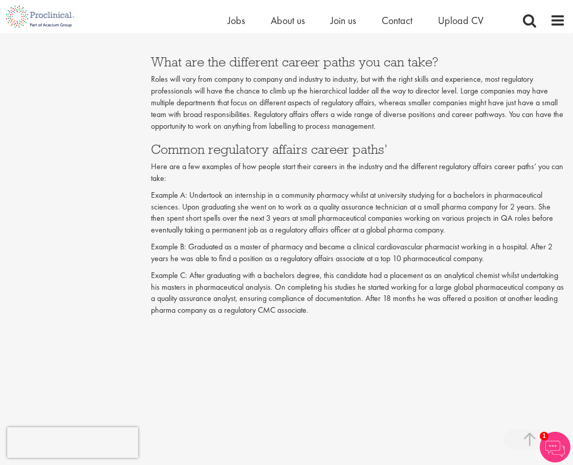
click at [500, 97] on p "Roles will vary from company to company and industry to industry, but with the …" at bounding box center [358, 103] width 414 height 58
click at [469, 94] on p "Roles will vary from company to company and industry to industry, but with the …" at bounding box center [358, 103] width 414 height 58
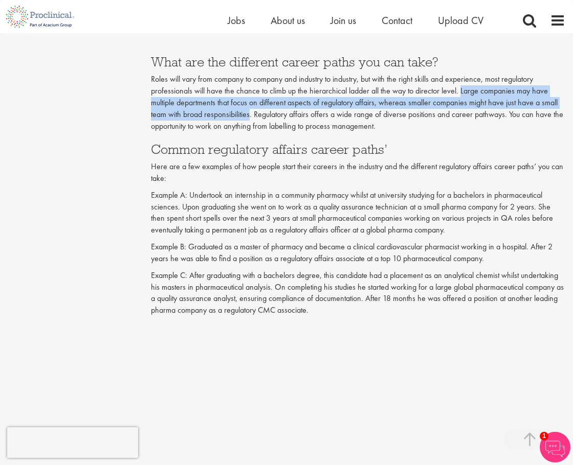
drag, startPoint x: 469, startPoint y: 94, endPoint x: 209, endPoint y: 114, distance: 261.0
click at [209, 114] on p "Roles will vary from company to company and industry to industry, but with the …" at bounding box center [358, 103] width 414 height 58
click at [243, 112] on p "Roles will vary from company to company and industry to industry, but with the …" at bounding box center [358, 103] width 414 height 58
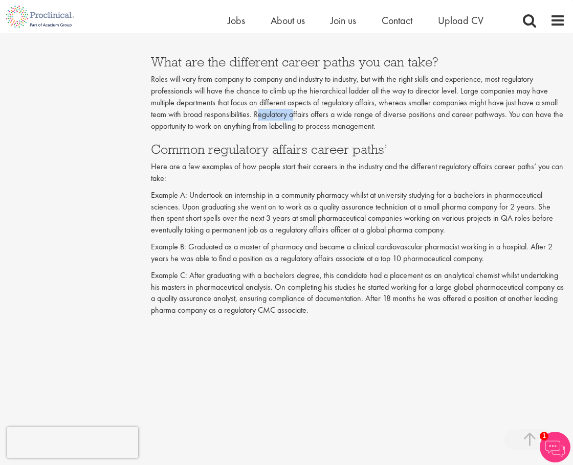
drag, startPoint x: 258, startPoint y: 113, endPoint x: 308, endPoint y: 120, distance: 50.6
click at [301, 119] on p "Roles will vary from company to company and industry to industry, but with the …" at bounding box center [358, 103] width 414 height 58
click at [349, 120] on p "Roles will vary from company to company and industry to industry, but with the …" at bounding box center [358, 103] width 414 height 58
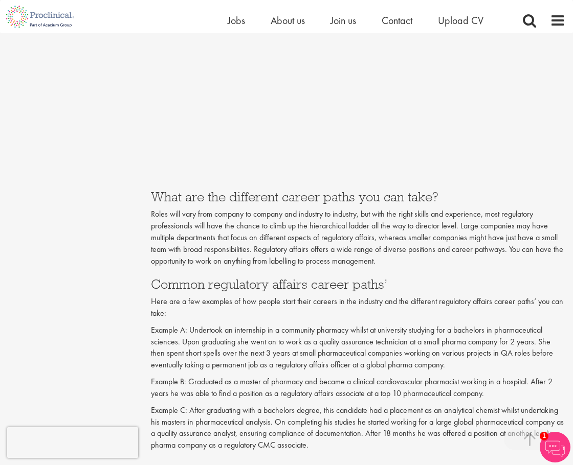
scroll to position [1560, 0]
